Goal: Information Seeking & Learning: Learn about a topic

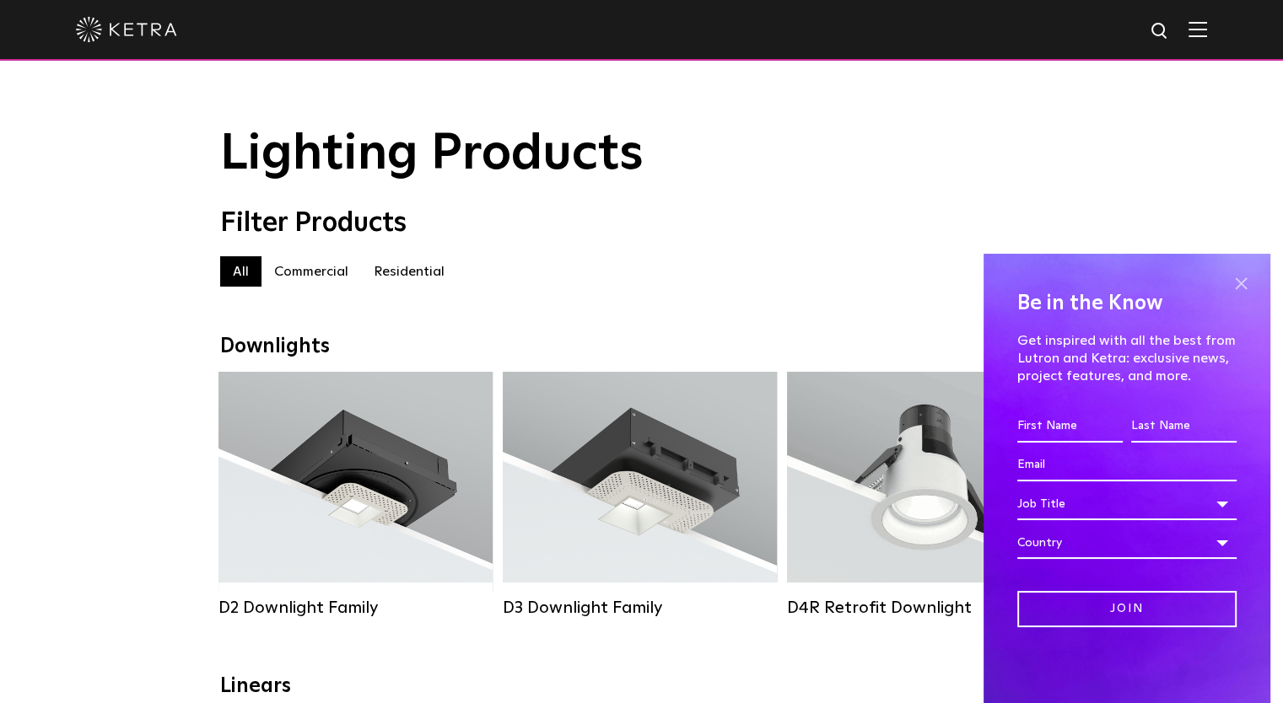
click at [1241, 284] on span at bounding box center [1240, 283] width 25 height 25
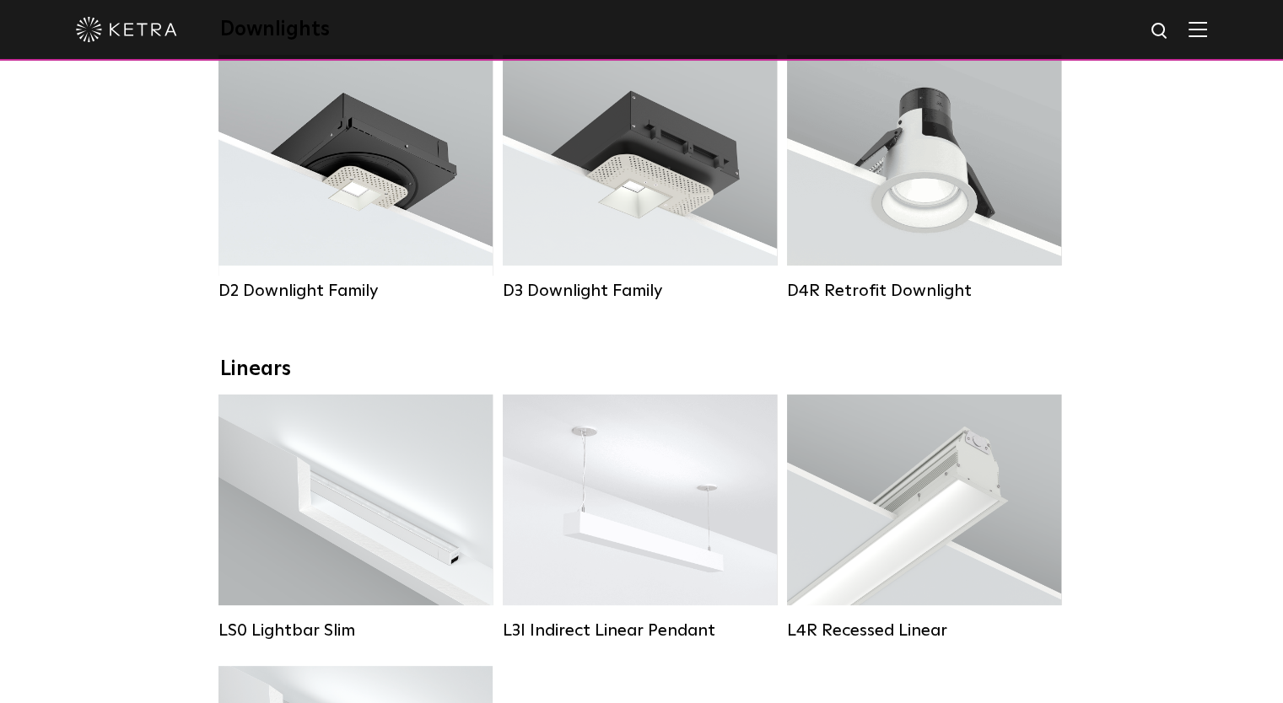
scroll to position [332, 0]
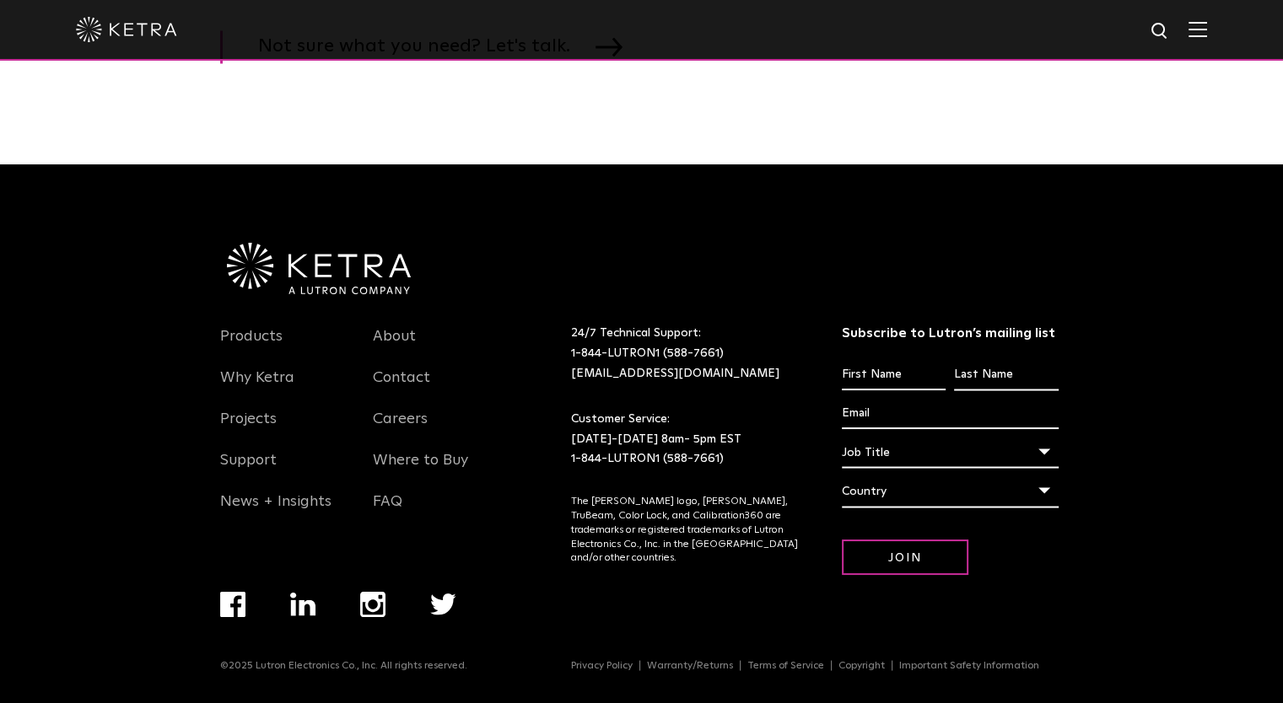
scroll to position [2983, 0]
click at [388, 336] on link "About" at bounding box center [394, 345] width 43 height 39
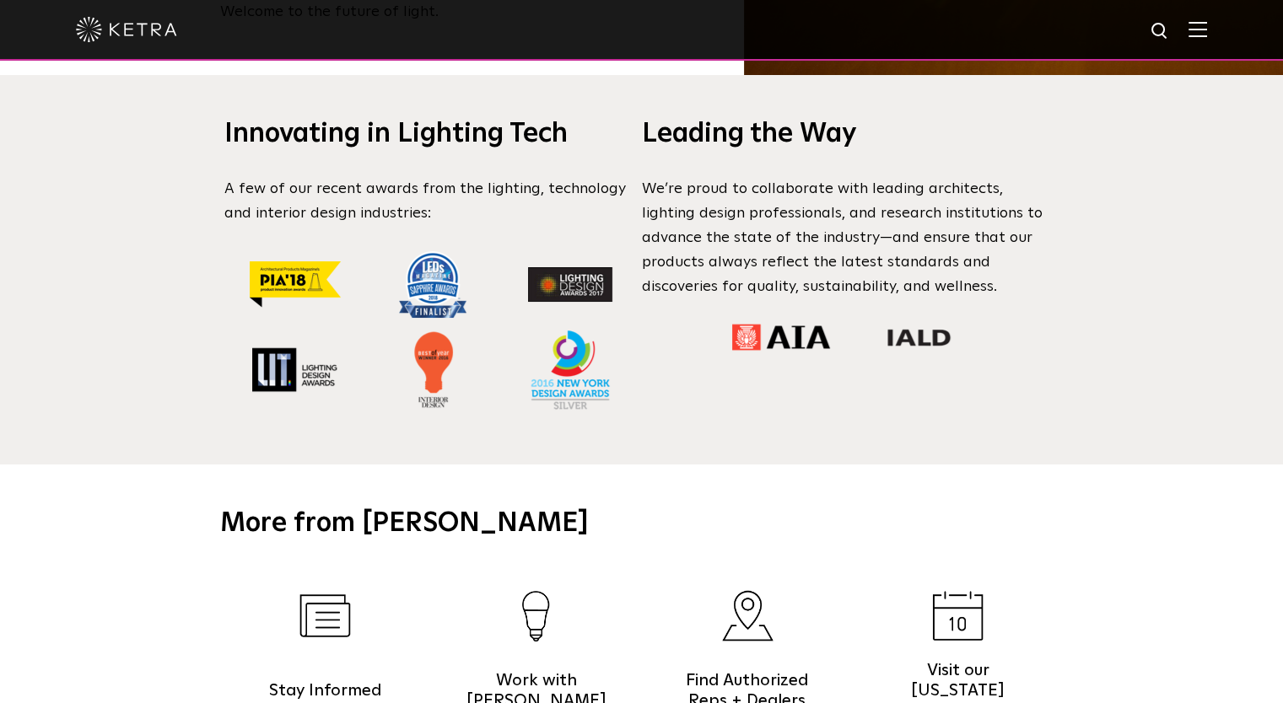
scroll to position [1730, 0]
